Goal: Information Seeking & Learning: Learn about a topic

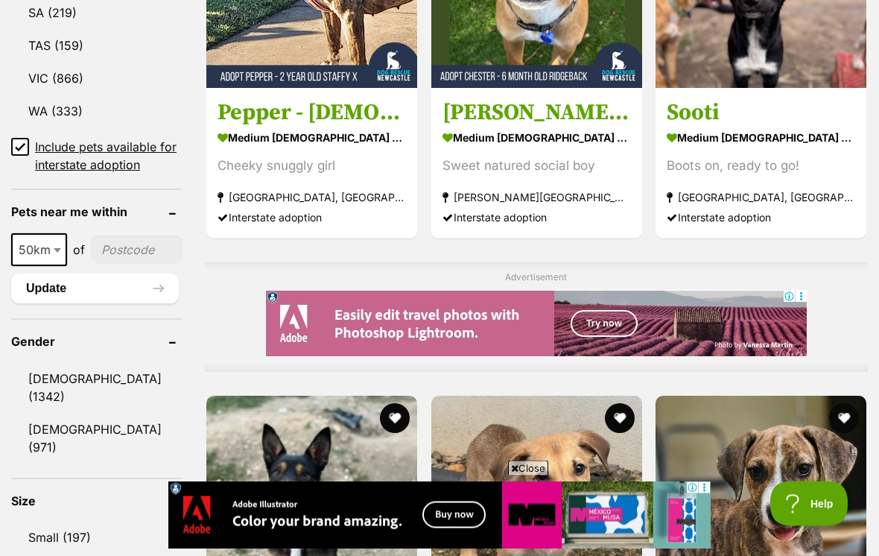
scroll to position [1021, 0]
click at [60, 241] on span at bounding box center [58, 249] width 15 height 33
select select "100"
click at [139, 235] on input"] "postcode" at bounding box center [139, 249] width 86 height 28
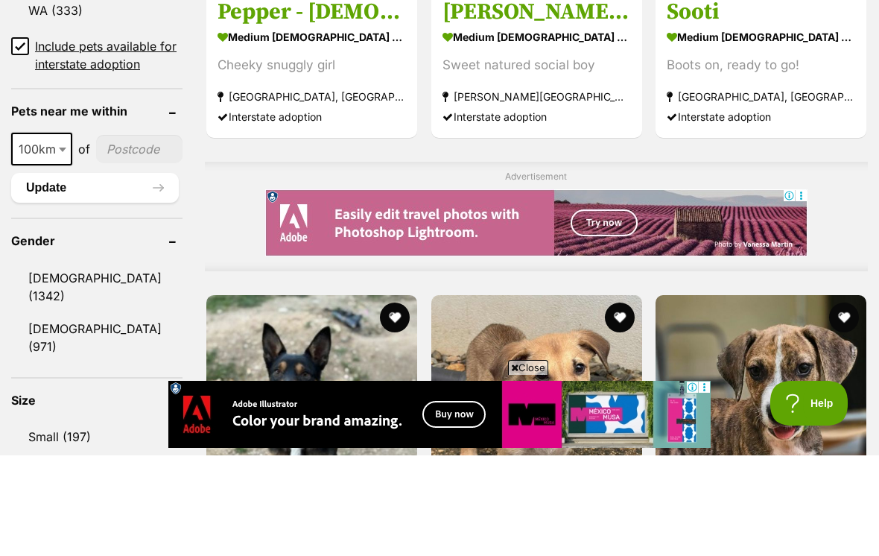
type input"] "2443"
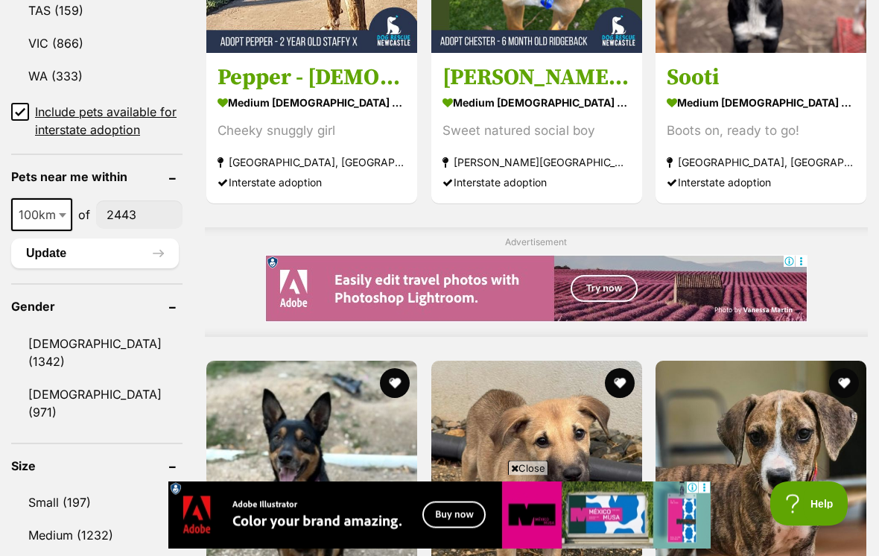
scroll to position [1055, 0]
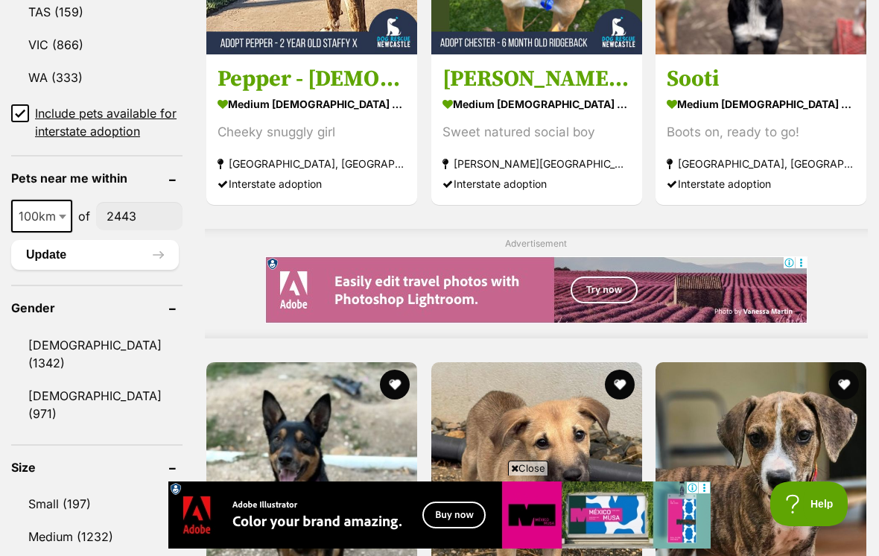
click at [27, 104] on input "Include pets available for interstate adoption" at bounding box center [20, 113] width 18 height 18
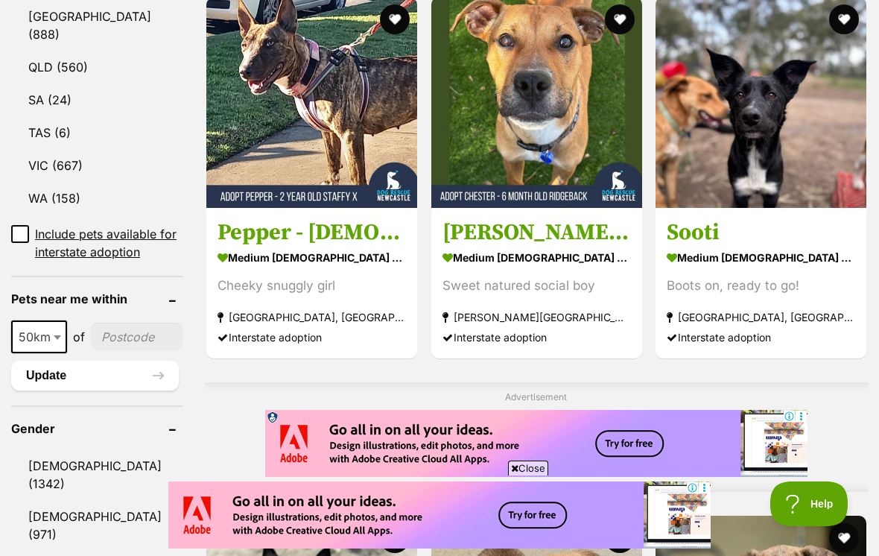
click at [60, 340] on b at bounding box center [57, 337] width 7 height 4
select select "100"
click at [121, 351] on input"] "postcode" at bounding box center [139, 336] width 86 height 28
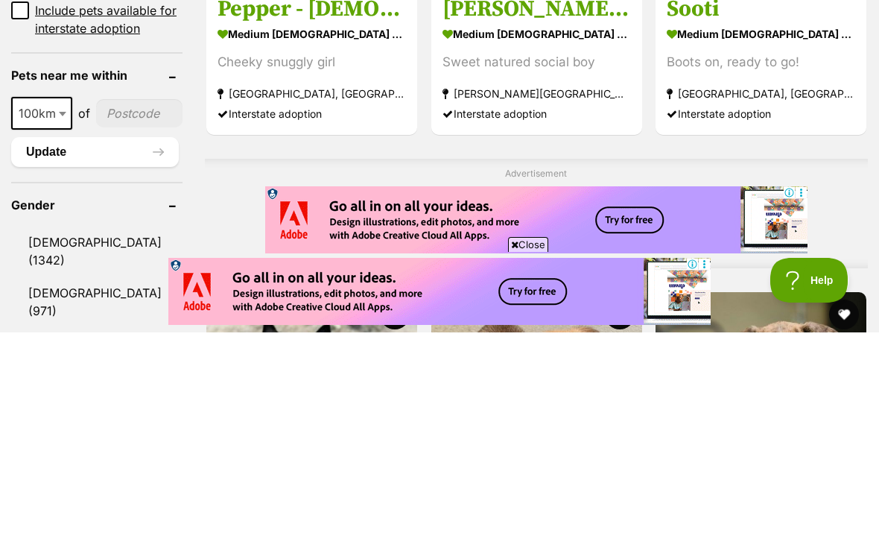
type input"] "2443"
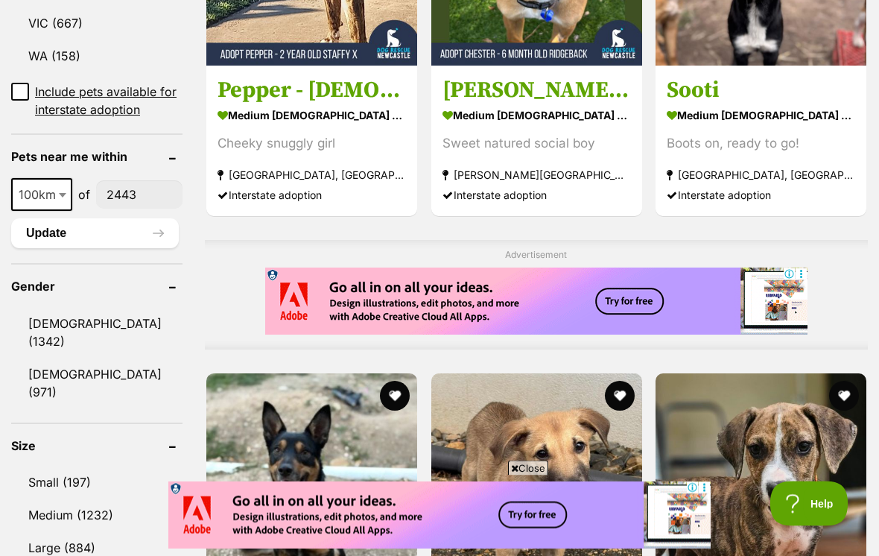
click at [115, 249] on button "Update" at bounding box center [95, 234] width 168 height 30
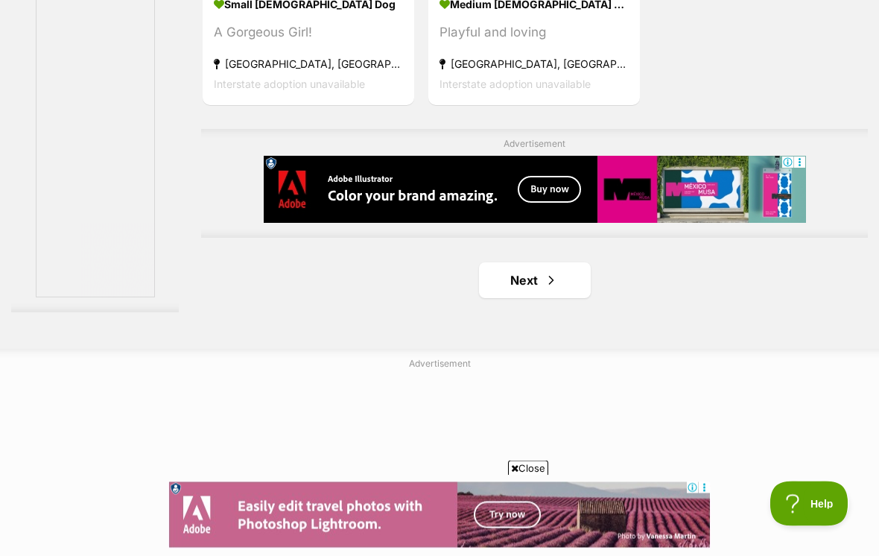
scroll to position [3284, 0]
click at [565, 298] on link "Next" at bounding box center [535, 280] width 112 height 36
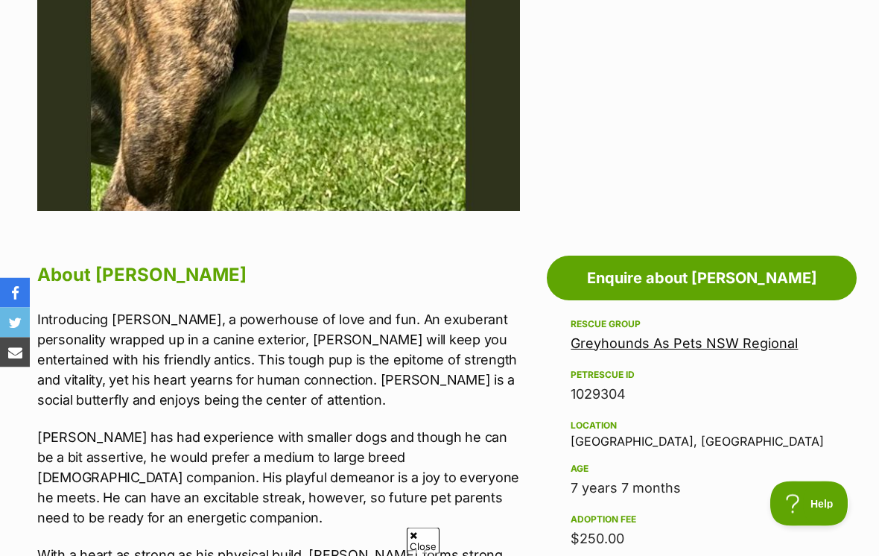
scroll to position [582, 0]
click at [710, 343] on link "Greyhounds As Pets NSW Regional" at bounding box center [683, 343] width 227 height 16
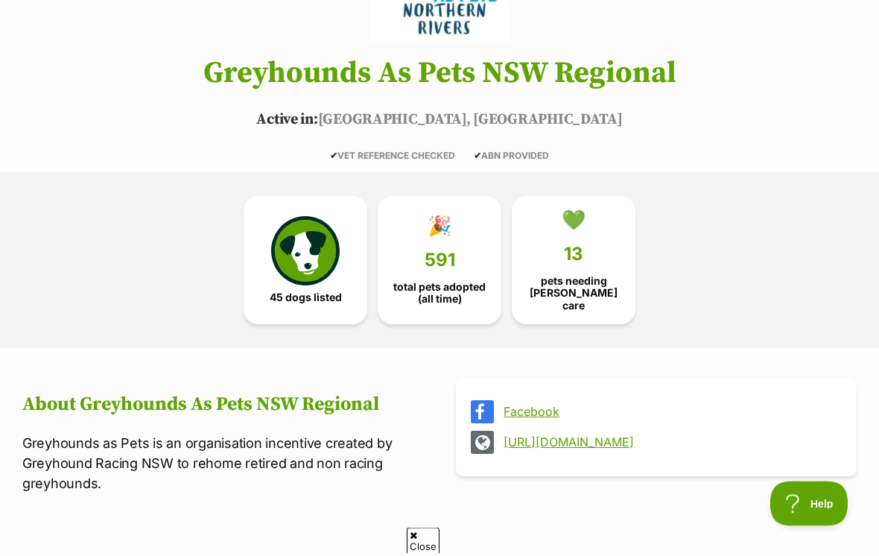
scroll to position [219, 0]
click at [328, 270] on img at bounding box center [305, 250] width 69 height 69
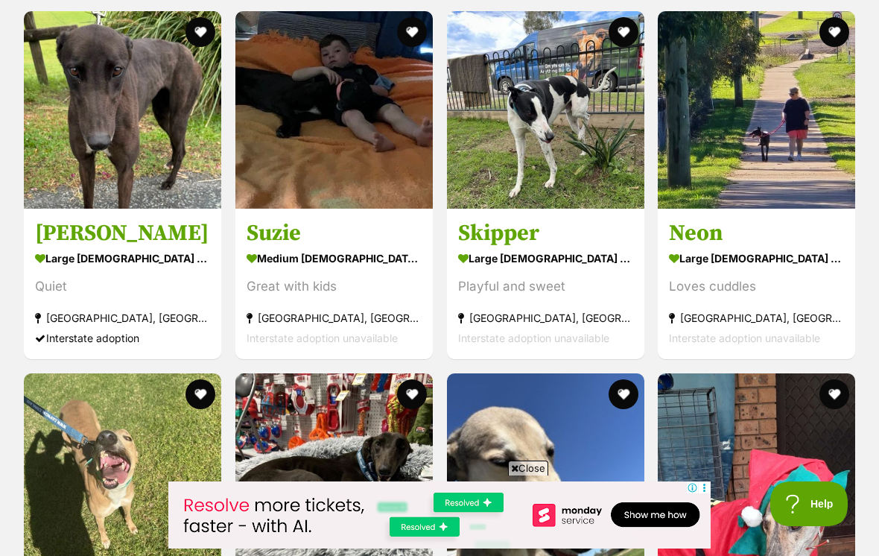
scroll to position [1370, 0]
